Goal: Task Accomplishment & Management: Use online tool/utility

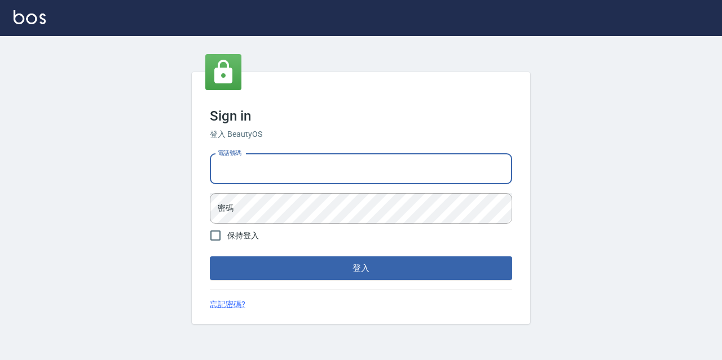
click at [219, 170] on input "電話號碼" at bounding box center [361, 169] width 302 height 30
type input "0977888999"
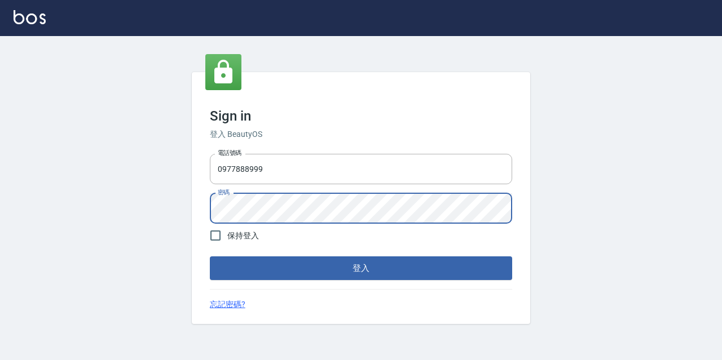
click at [210, 257] on button "登入" at bounding box center [361, 269] width 302 height 24
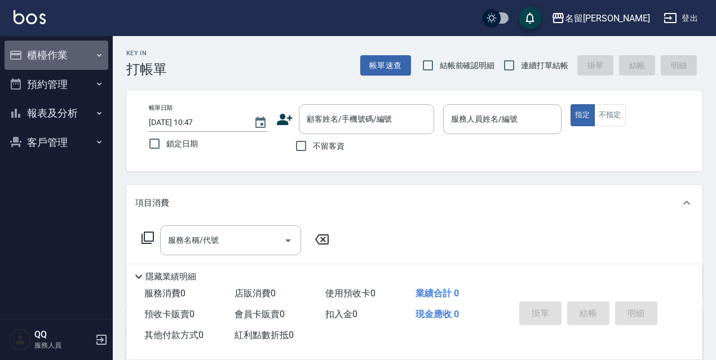
click at [76, 50] on button "櫃檯作業" at bounding box center [57, 55] width 104 height 29
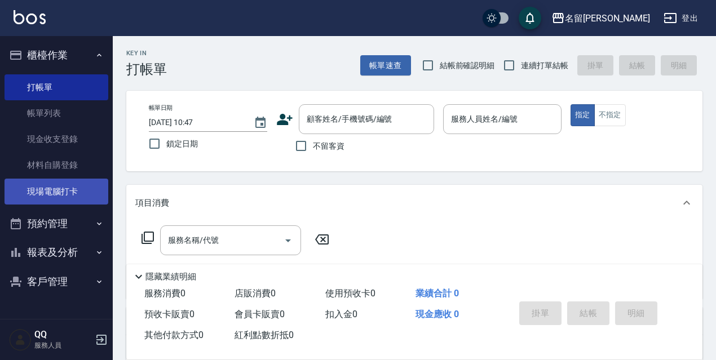
drag, startPoint x: 91, startPoint y: 183, endPoint x: 105, endPoint y: 192, distance: 16.3
click at [91, 184] on link "現場電腦打卡" at bounding box center [57, 192] width 104 height 26
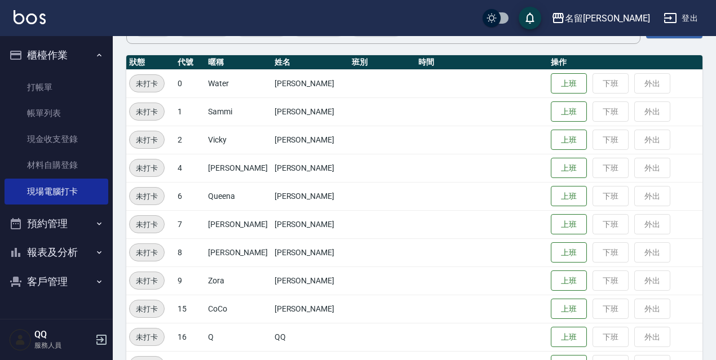
scroll to position [169, 0]
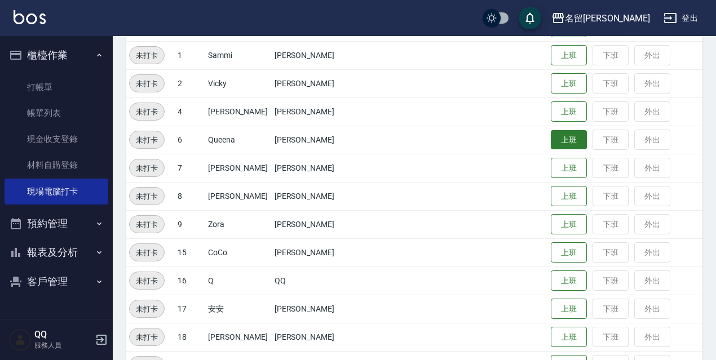
click at [560, 147] on button "上班" at bounding box center [569, 140] width 36 height 20
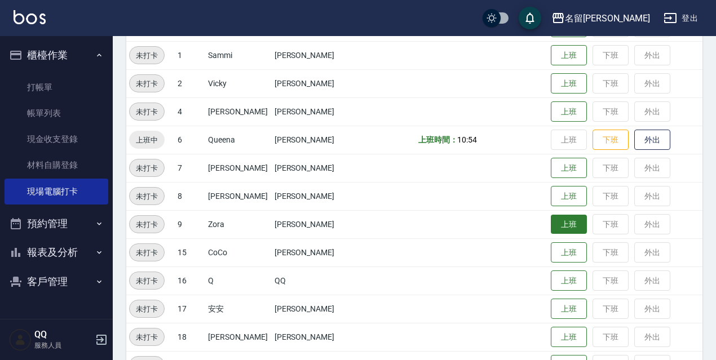
click at [556, 221] on button "上班" at bounding box center [569, 225] width 36 height 20
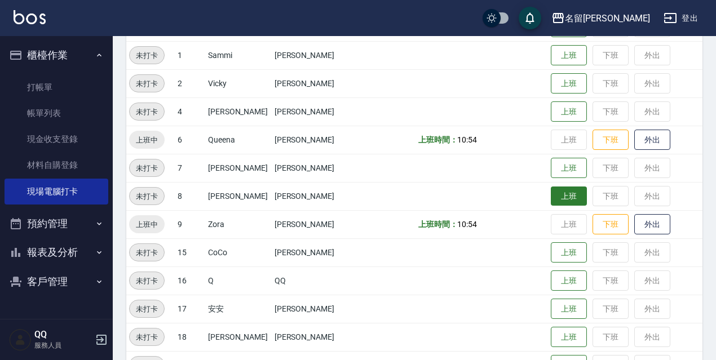
click at [552, 196] on button "上班" at bounding box center [569, 197] width 36 height 20
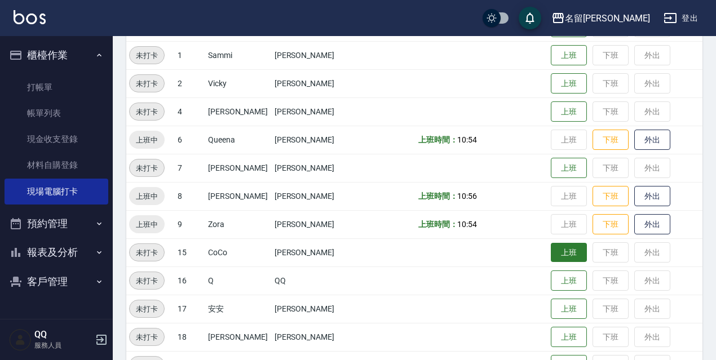
click at [543, 245] on tbody "未打卡 0 Water [PERSON_NAME] 上班 下班 外出 未打卡 1 [PERSON_NAME] 下班 外出 未打卡 2 [PERSON_NAME…" at bounding box center [414, 210] width 576 height 395
click at [551, 254] on button "上班" at bounding box center [569, 253] width 36 height 20
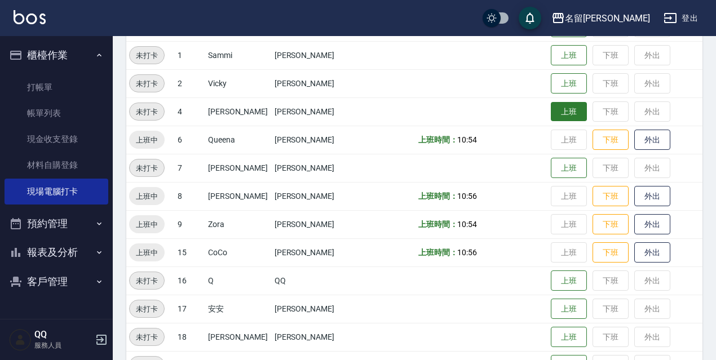
click at [551, 114] on button "上班" at bounding box center [569, 112] width 36 height 20
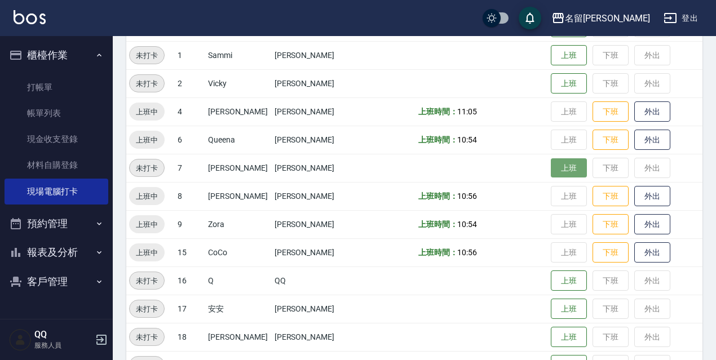
click at [560, 168] on button "上班" at bounding box center [569, 169] width 36 height 20
